Goal: Information Seeking & Learning: Learn about a topic

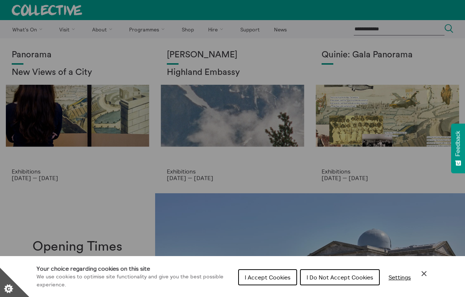
click at [423, 276] on icon "Close Cookie Control" at bounding box center [424, 274] width 9 height 9
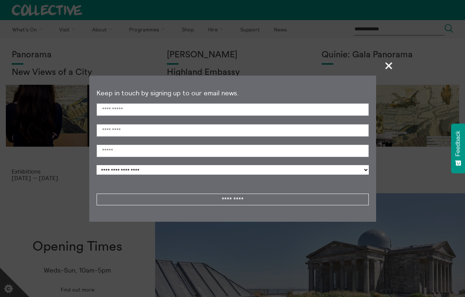
click at [389, 70] on span "+" at bounding box center [389, 66] width 22 height 22
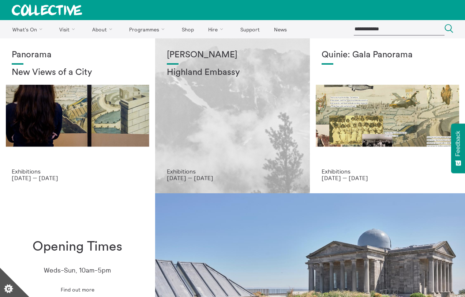
click at [236, 147] on div "[PERSON_NAME] Highland Embassy" at bounding box center [233, 109] width 132 height 118
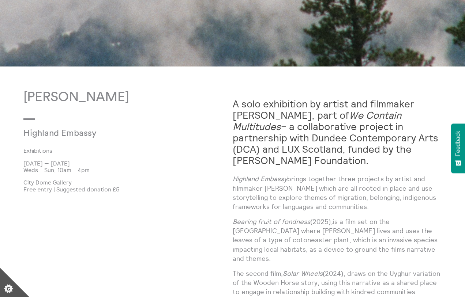
scroll to position [323, 0]
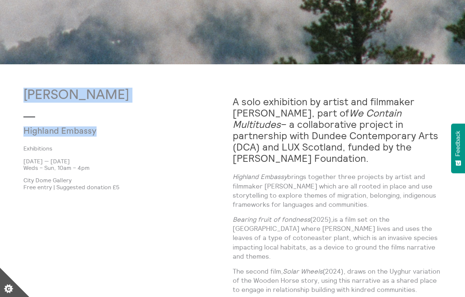
drag, startPoint x: 129, startPoint y: 132, endPoint x: 22, endPoint y: 89, distance: 115.7
copy div "Shen Xin Highland Embassy"
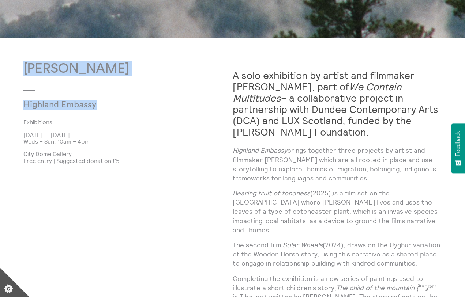
scroll to position [350, 0]
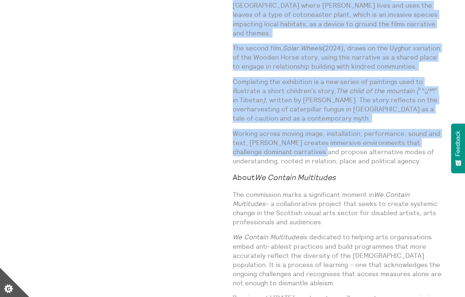
scroll to position [548, 0]
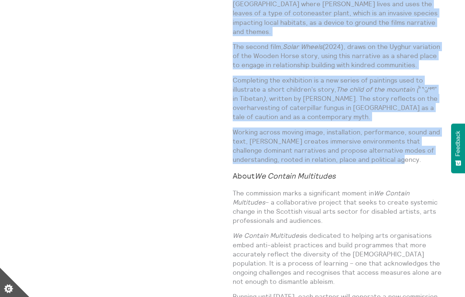
drag, startPoint x: 234, startPoint y: 32, endPoint x: 420, endPoint y: 153, distance: 221.1
click at [420, 153] on div "A solo exhibition by artist and filmmaker Shen Xin, part of We Contain Multitud…" at bounding box center [337, 215] width 209 height 705
copy div "A solo exhibition by artist and filmmaker Shen Xin, part of We Contain Multitud…"
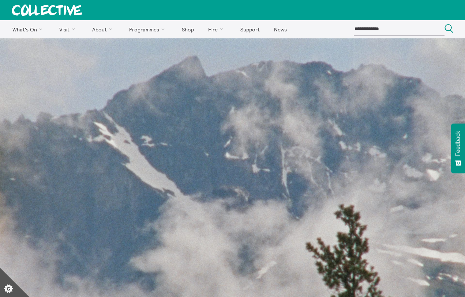
scroll to position [0, 0]
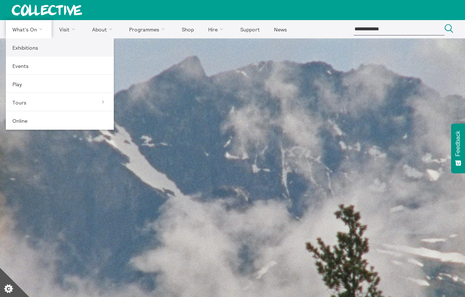
click at [33, 43] on link "Exhibitions" at bounding box center [60, 47] width 108 height 18
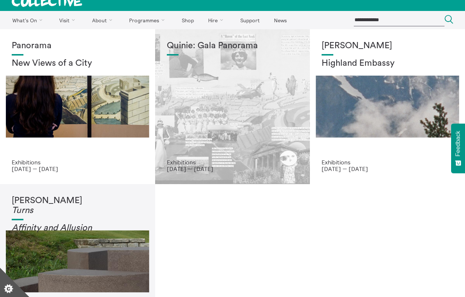
scroll to position [8, 0]
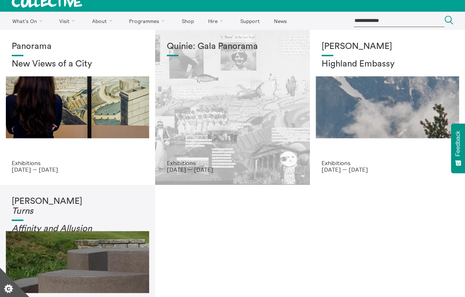
click at [237, 103] on div "Quinie: Gala Panorama" at bounding box center [233, 101] width 132 height 118
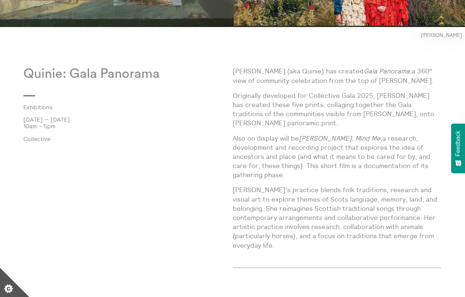
scroll to position [341, 0]
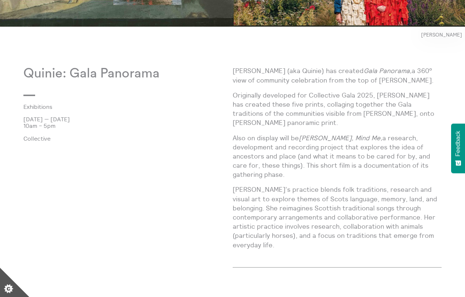
click at [411, 231] on div "Josie Vallely (aka Quinie) has created Gala Panorama, a 360° view of community …" at bounding box center [337, 160] width 209 height 189
click at [410, 220] on p "Quinie’s practice blends folk traditions, research and visual art to explore th…" at bounding box center [337, 217] width 209 height 64
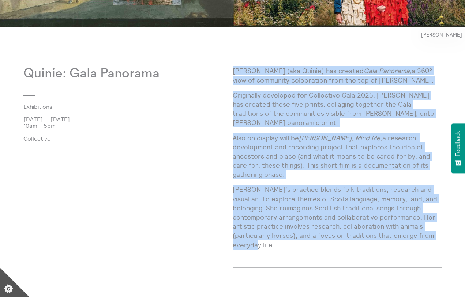
drag, startPoint x: 408, startPoint y: 226, endPoint x: 234, endPoint y: 73, distance: 231.9
click at [234, 73] on div "Josie Vallely (aka Quinie) has created Gala Panorama, a 360° view of community …" at bounding box center [337, 160] width 209 height 189
copy div "Josie Vallely (aka Quinie) has created Gala Panorama, a 360° view of community …"
